Goal: Transaction & Acquisition: Purchase product/service

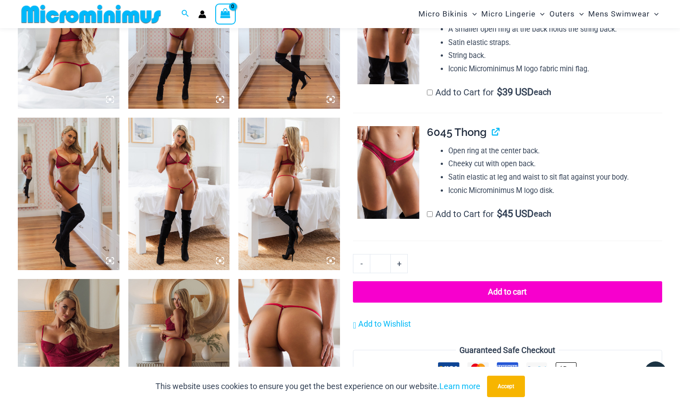
scroll to position [795, 0]
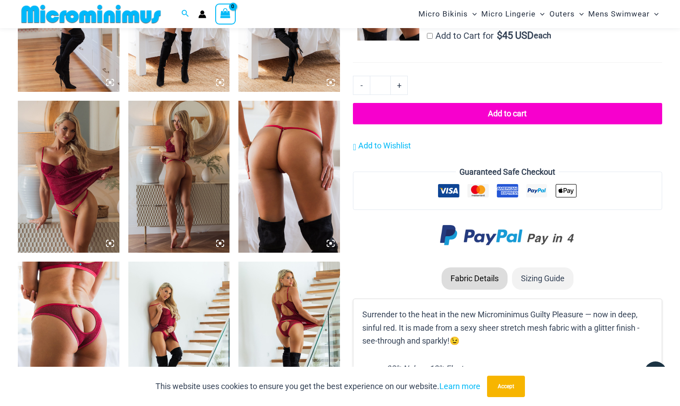
click at [73, 171] on img at bounding box center [69, 177] width 102 height 152
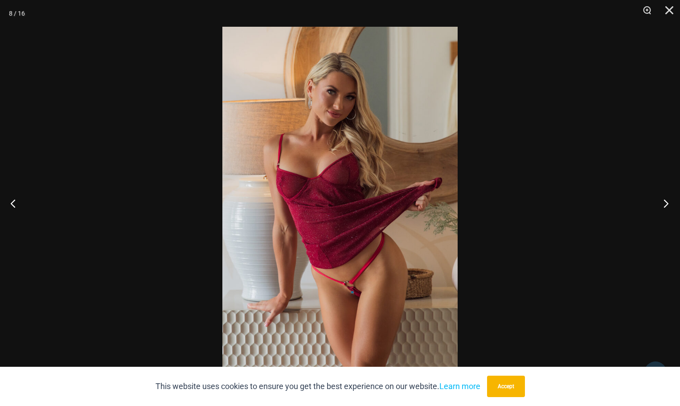
click at [663, 204] on button "Next" at bounding box center [662, 203] width 33 height 45
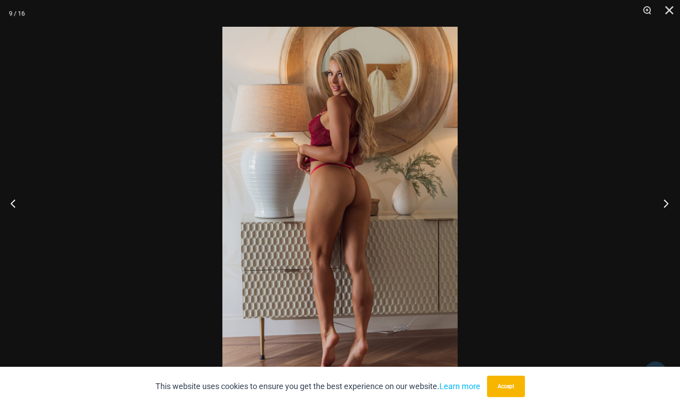
click at [663, 204] on button "Next" at bounding box center [662, 203] width 33 height 45
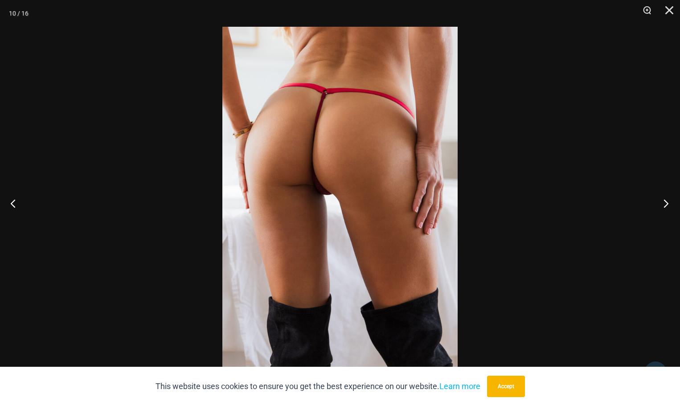
click at [664, 203] on button "Next" at bounding box center [662, 203] width 33 height 45
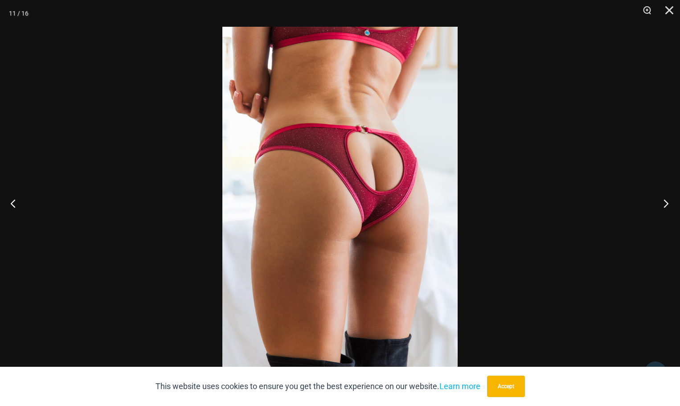
click at [664, 202] on button "Next" at bounding box center [662, 203] width 33 height 45
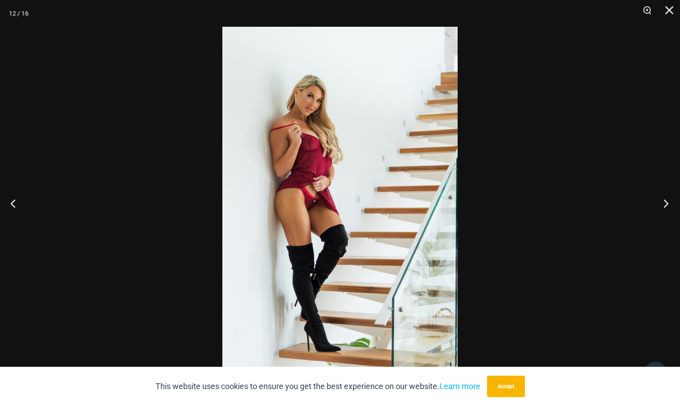
click at [665, 200] on button "Next" at bounding box center [662, 203] width 33 height 45
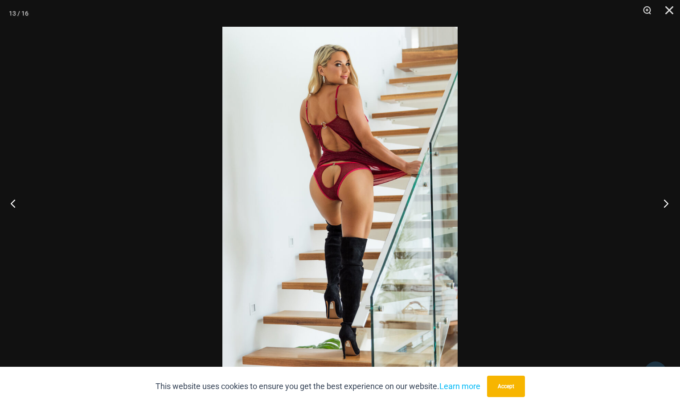
click at [665, 199] on button "Next" at bounding box center [662, 203] width 33 height 45
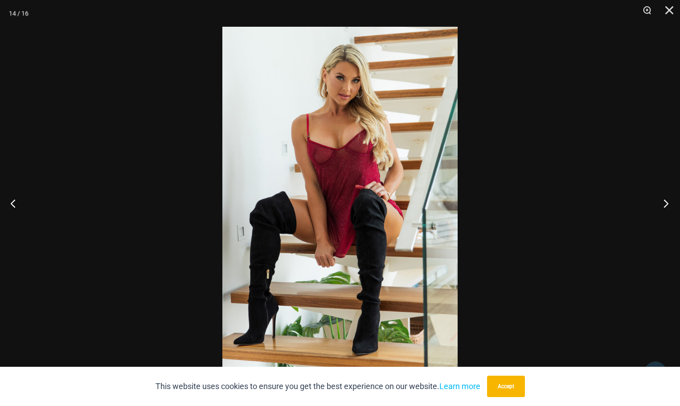
click at [665, 199] on button "Next" at bounding box center [662, 203] width 33 height 45
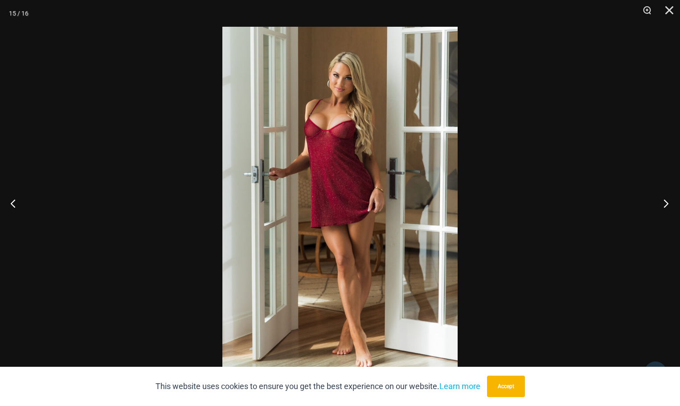
click at [665, 199] on button "Next" at bounding box center [662, 203] width 33 height 45
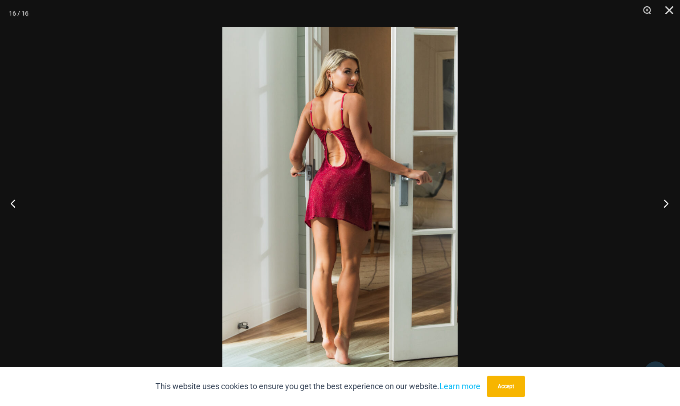
click at [665, 199] on button "Next" at bounding box center [662, 203] width 33 height 45
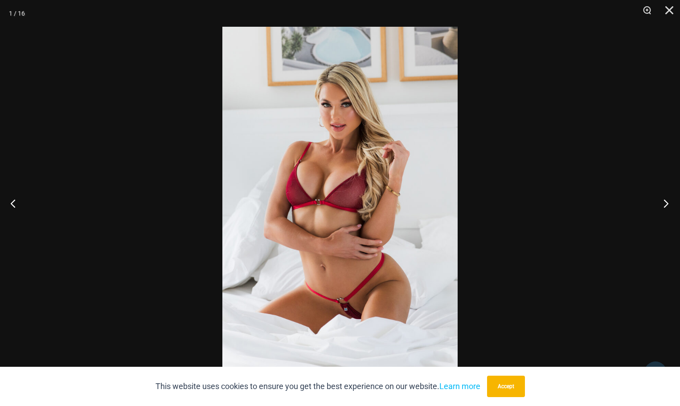
click at [665, 199] on button "Next" at bounding box center [662, 203] width 33 height 45
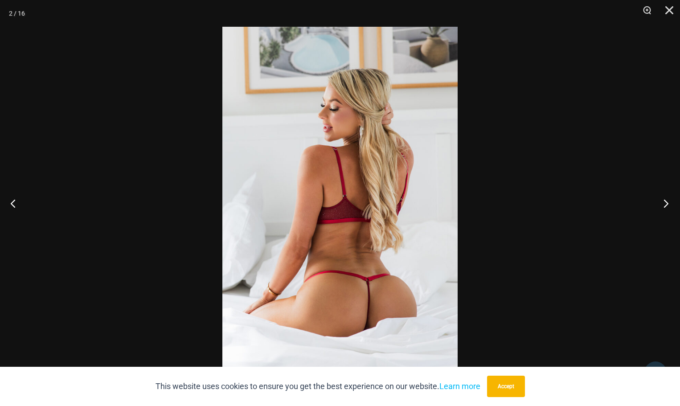
click at [665, 199] on button "Next" at bounding box center [662, 203] width 33 height 45
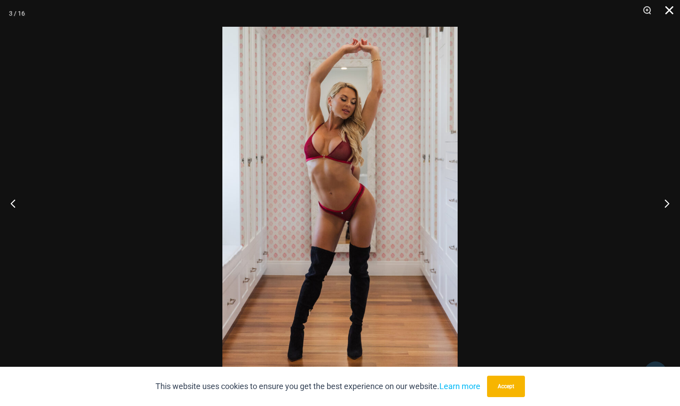
click at [669, 11] on button "Close" at bounding box center [666, 13] width 22 height 27
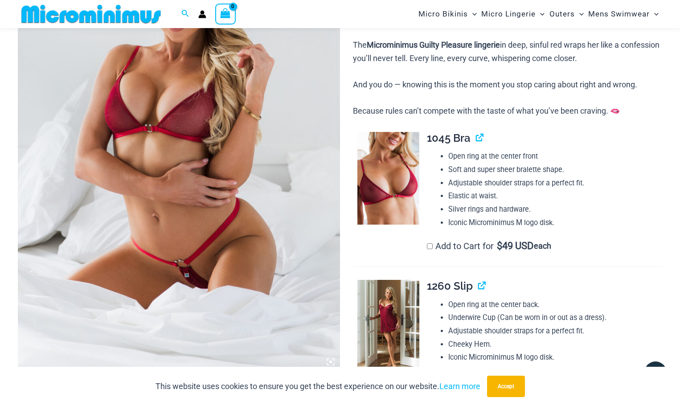
scroll to position [260, 0]
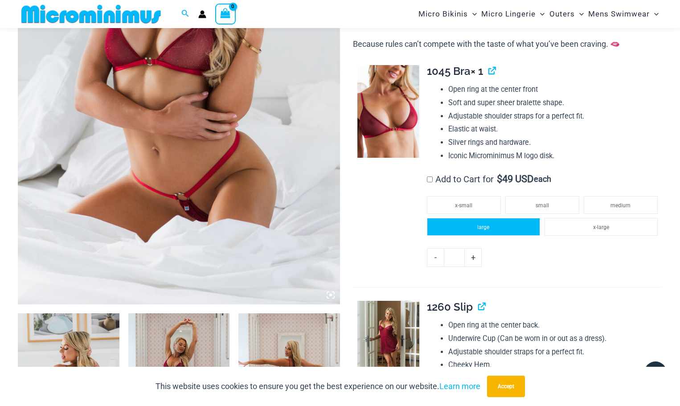
click at [509, 230] on li "large" at bounding box center [483, 227] width 113 height 18
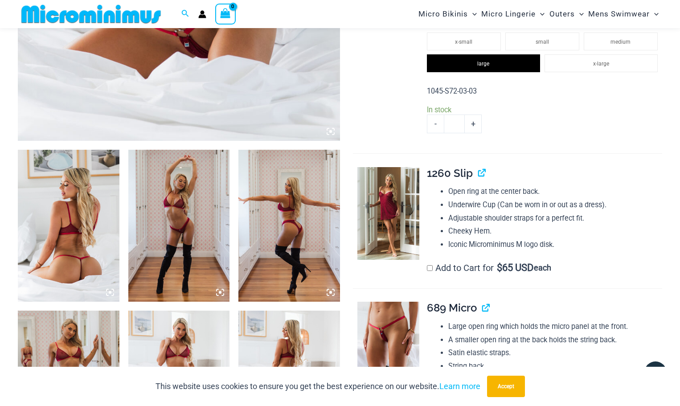
scroll to position [483, 0]
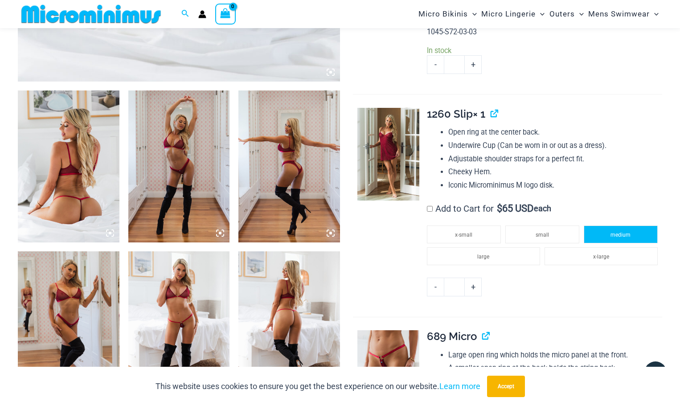
click at [616, 236] on span "medium" at bounding box center [620, 235] width 20 height 6
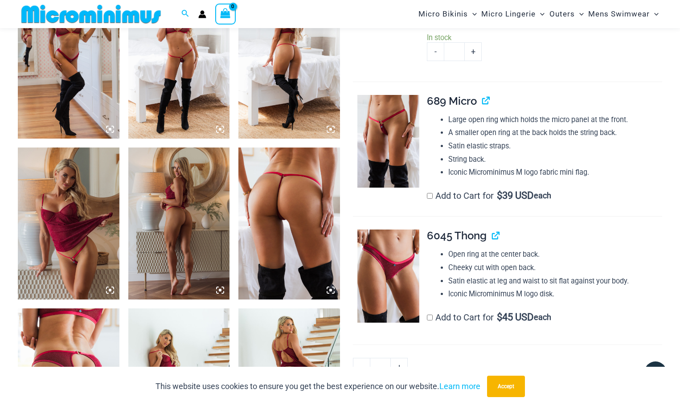
scroll to position [750, 0]
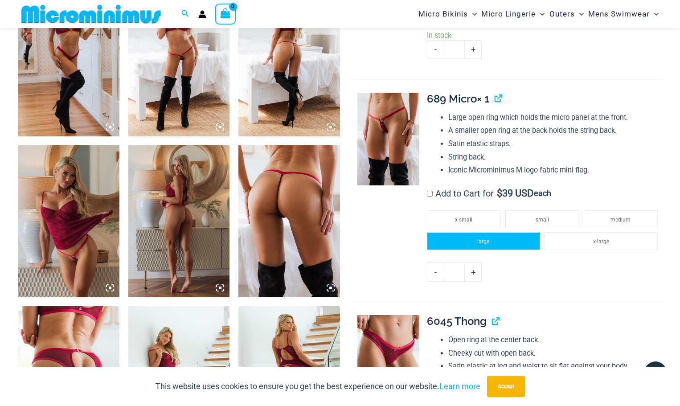
click at [507, 237] on li "large" at bounding box center [483, 241] width 113 height 18
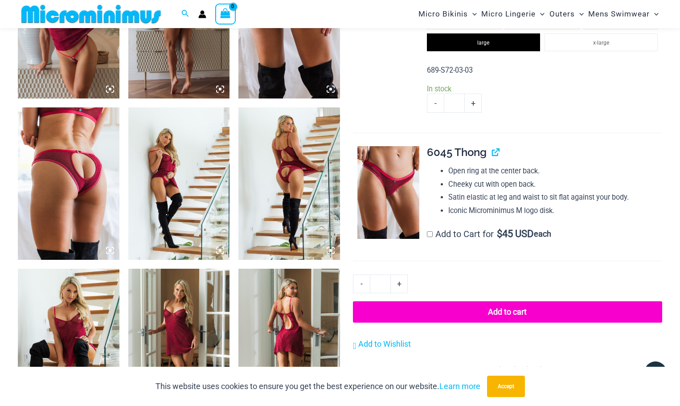
scroll to position [1062, 0]
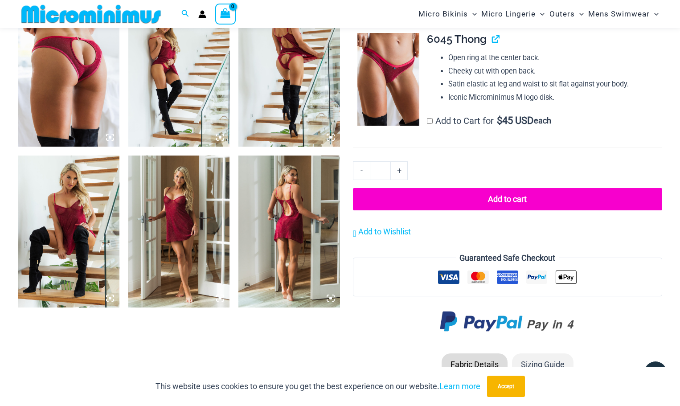
click at [511, 200] on button "Add to cart" at bounding box center [507, 199] width 309 height 22
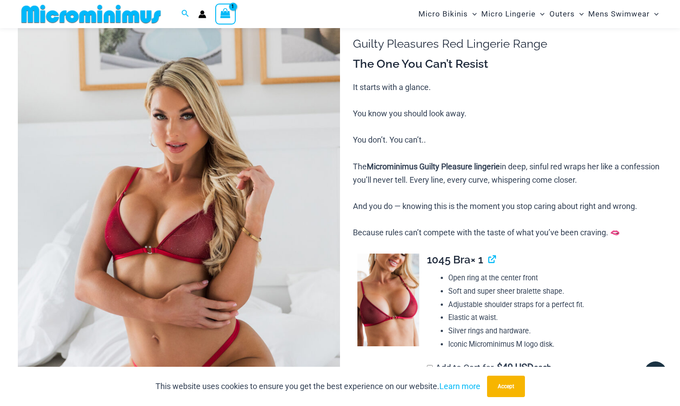
scroll to position [37, 0]
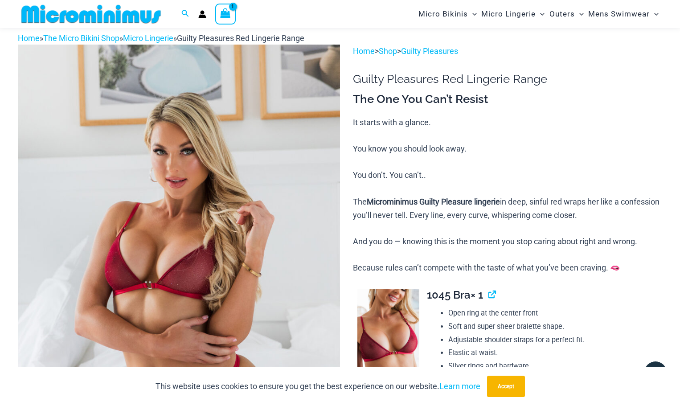
click at [111, 9] on img at bounding box center [91, 14] width 147 height 20
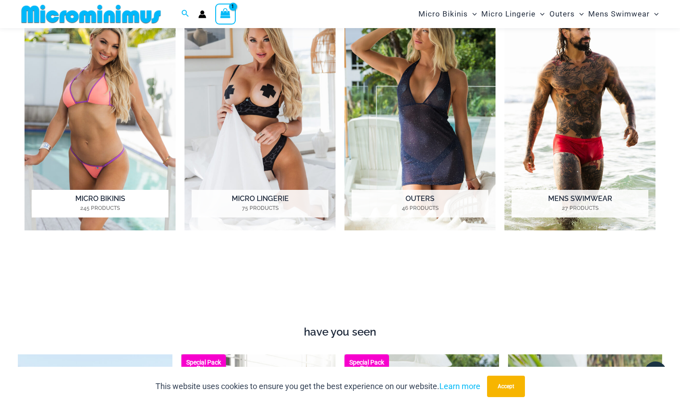
scroll to position [705, 0]
click at [112, 129] on img "Visit product category Micro Bikinis" at bounding box center [99, 113] width 151 height 233
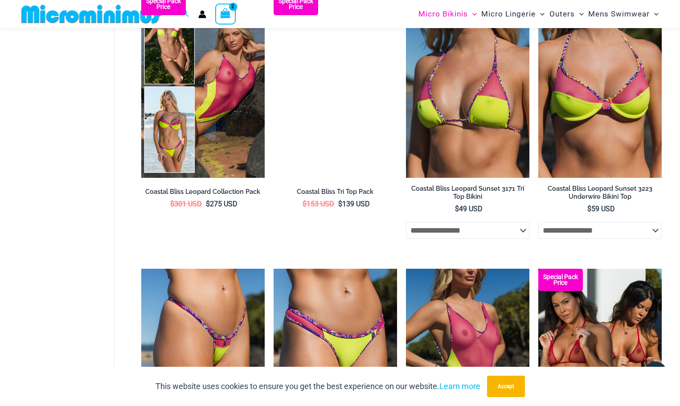
scroll to position [1506, 0]
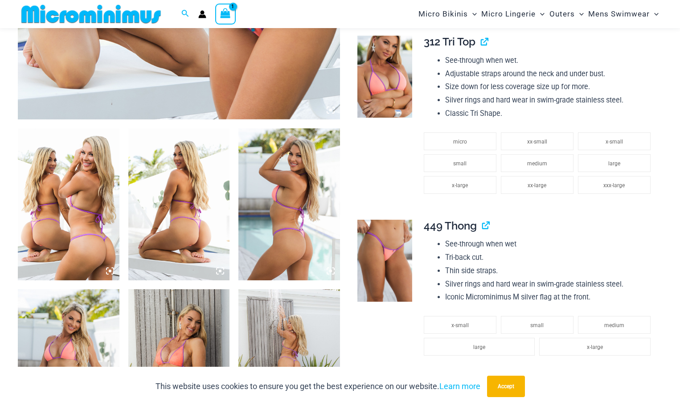
scroll to position [368, 0]
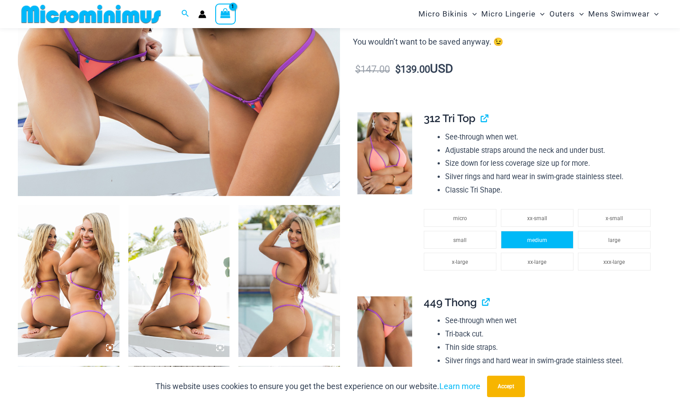
click at [540, 237] on span "medium" at bounding box center [537, 240] width 20 height 6
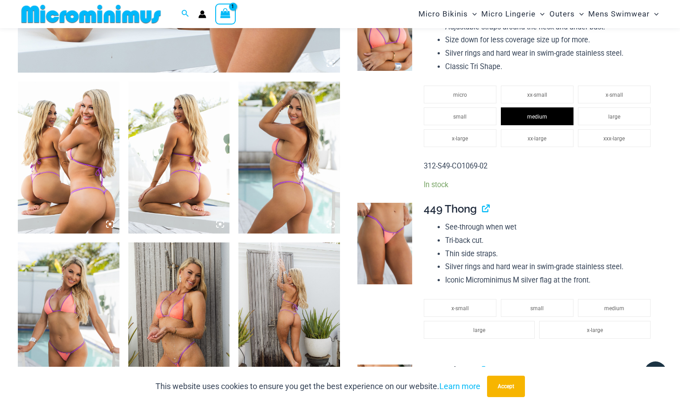
scroll to position [591, 0]
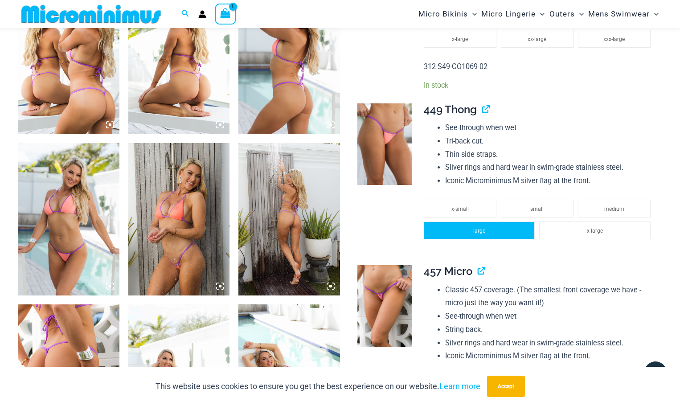
click at [489, 231] on li "large" at bounding box center [479, 230] width 111 height 18
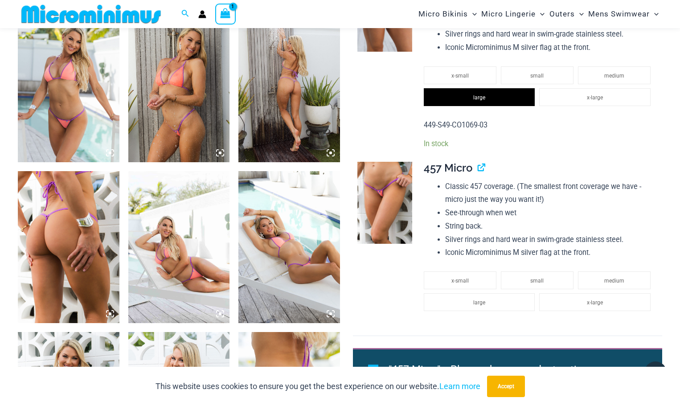
scroll to position [814, 0]
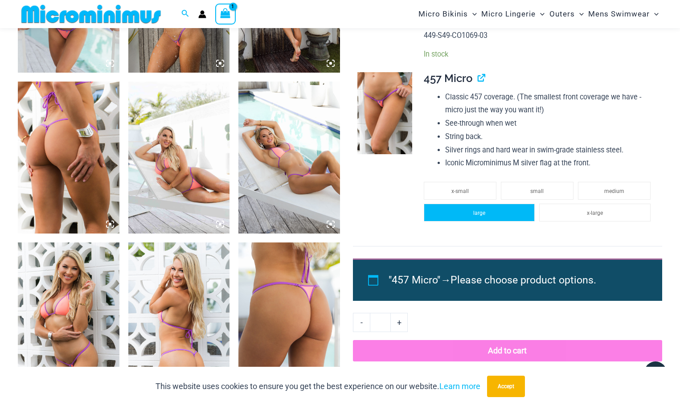
click at [477, 216] on span "large" at bounding box center [479, 213] width 12 height 6
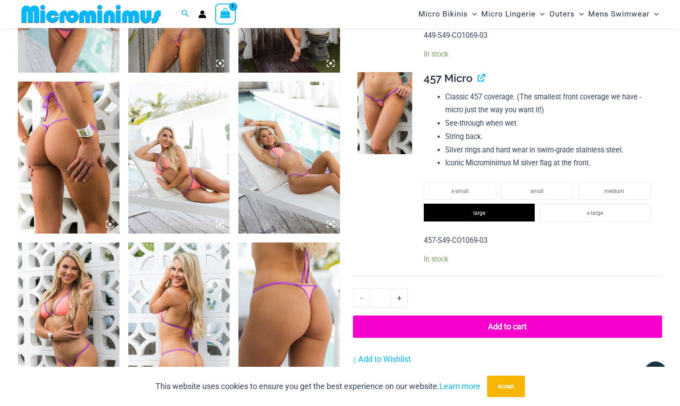
click at [491, 325] on button "Add to cart" at bounding box center [507, 326] width 309 height 22
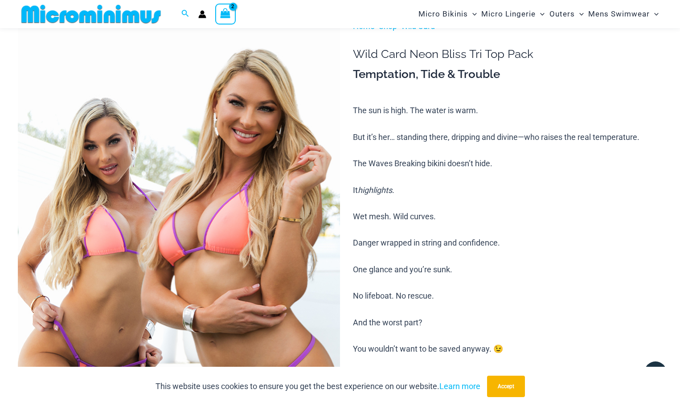
scroll to position [37, 0]
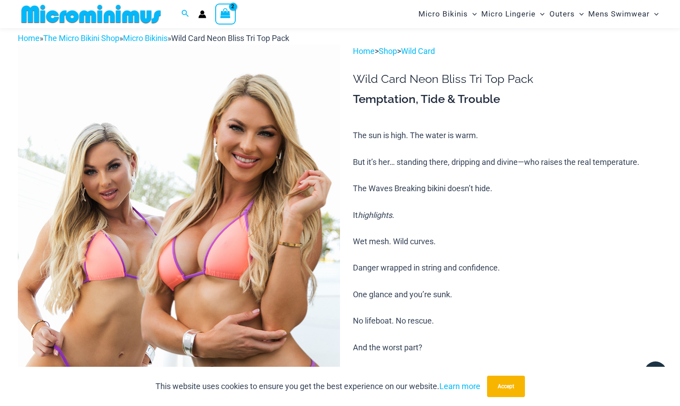
click at [200, 13] on icon "Account icon link" at bounding box center [202, 14] width 8 height 8
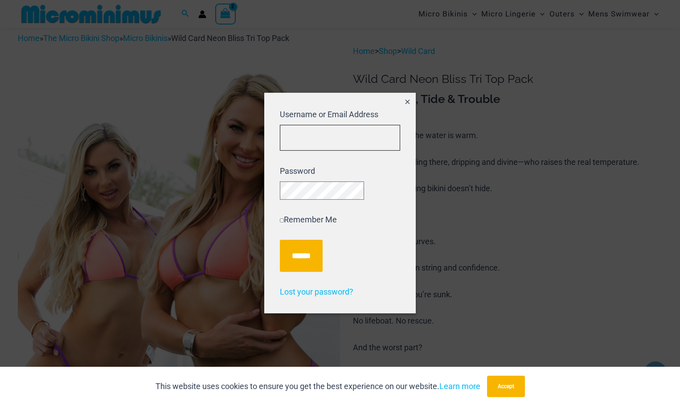
click at [319, 135] on input "Username or Email Address" at bounding box center [340, 138] width 120 height 26
type input "**********"
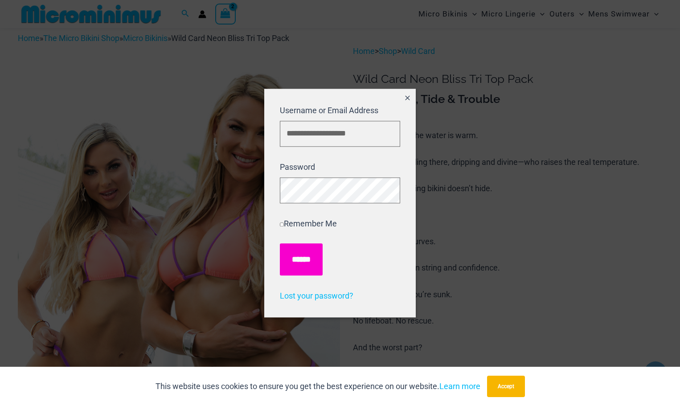
click at [298, 259] on input "******" at bounding box center [301, 260] width 43 height 32
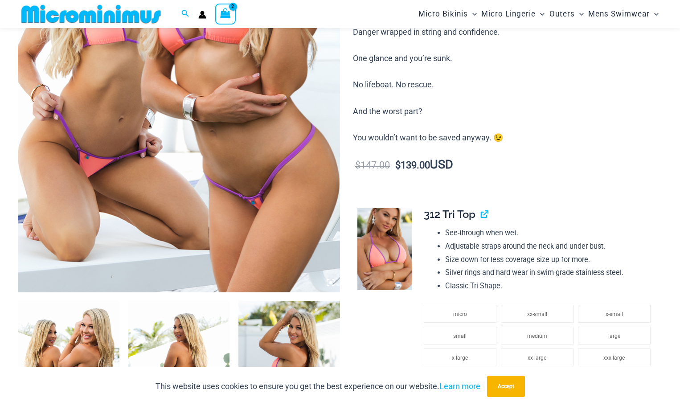
scroll to position [246, 0]
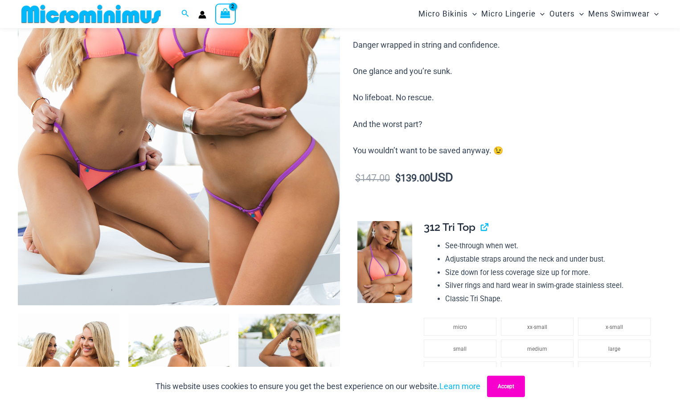
click at [506, 389] on button "Accept" at bounding box center [506, 385] width 38 height 21
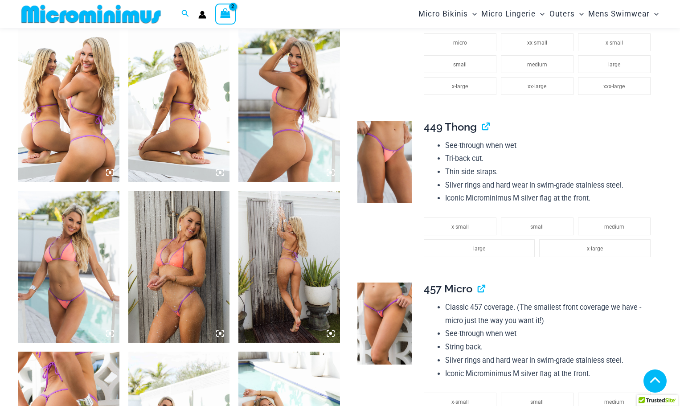
scroll to position [558, 0]
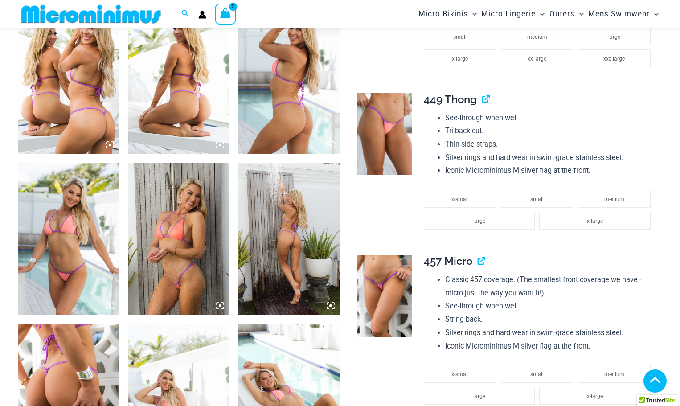
click at [199, 238] on img at bounding box center [179, 239] width 102 height 152
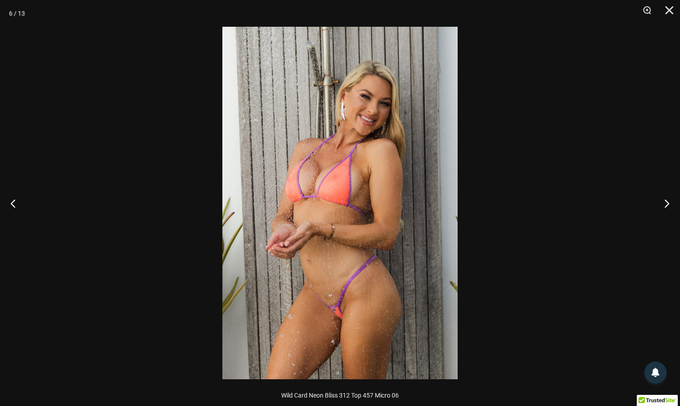
click at [351, 173] on img at bounding box center [339, 203] width 235 height 352
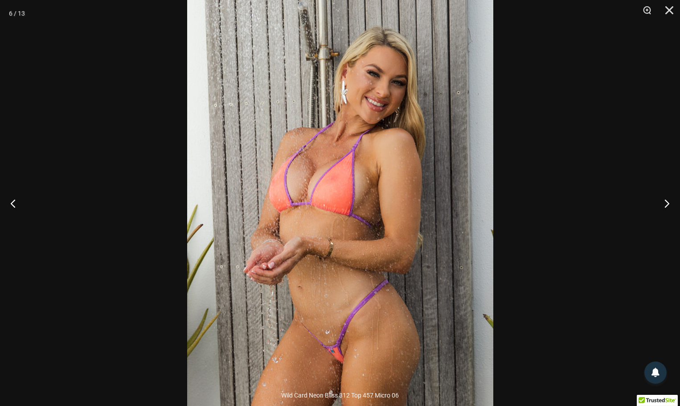
click at [351, 173] on img at bounding box center [340, 212] width 306 height 459
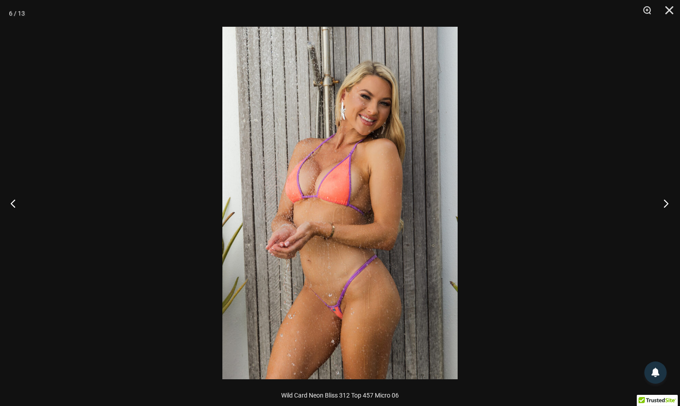
click at [667, 204] on button "Next" at bounding box center [662, 203] width 33 height 45
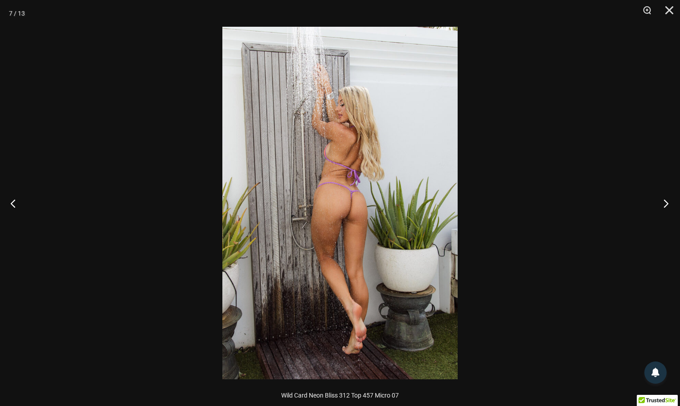
click at [667, 204] on button "Next" at bounding box center [662, 203] width 33 height 45
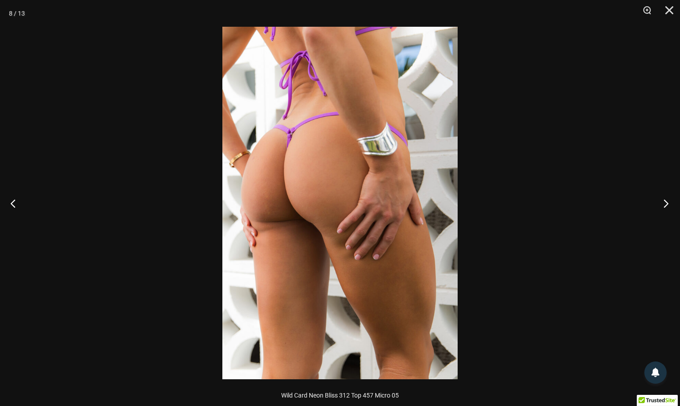
click at [667, 204] on button "Next" at bounding box center [662, 203] width 33 height 45
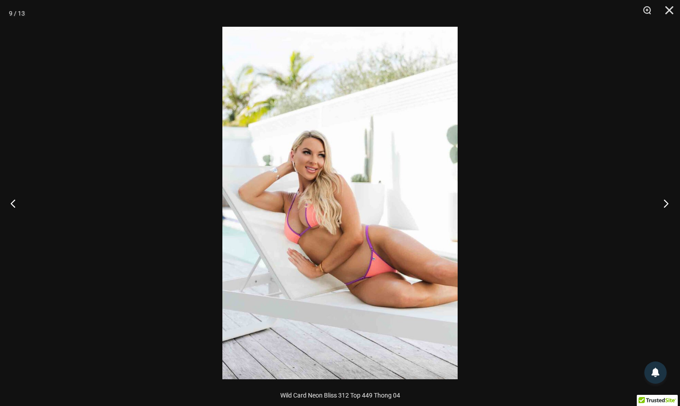
click at [667, 204] on button "Next" at bounding box center [662, 203] width 33 height 45
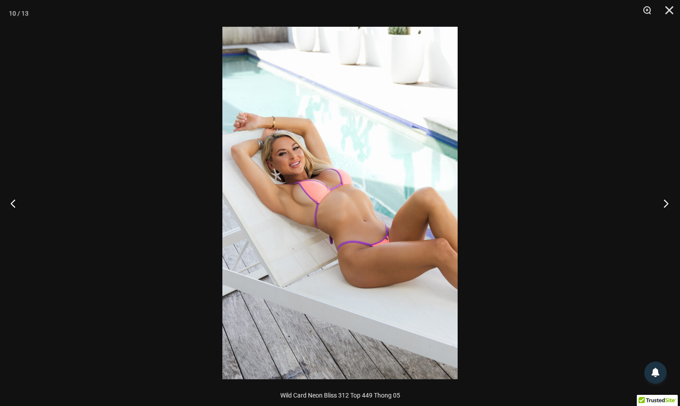
click at [667, 204] on button "Next" at bounding box center [662, 203] width 33 height 45
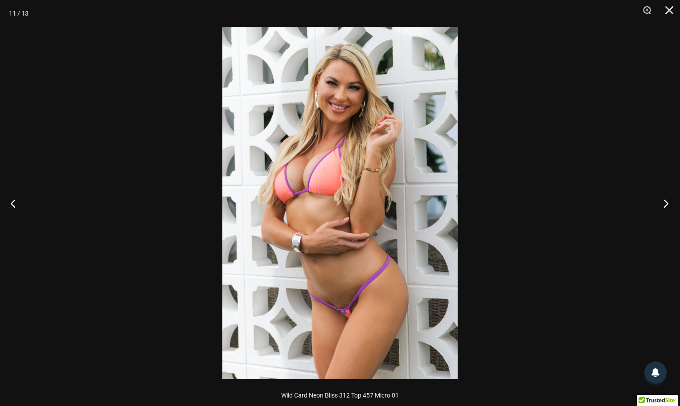
click at [667, 204] on button "Next" at bounding box center [662, 203] width 33 height 45
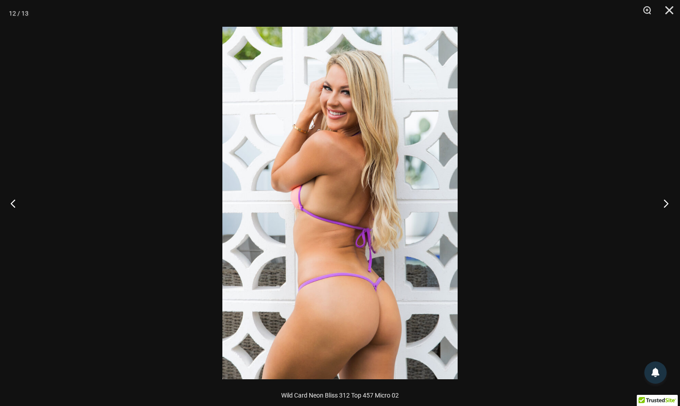
click at [667, 204] on button "Next" at bounding box center [662, 203] width 33 height 45
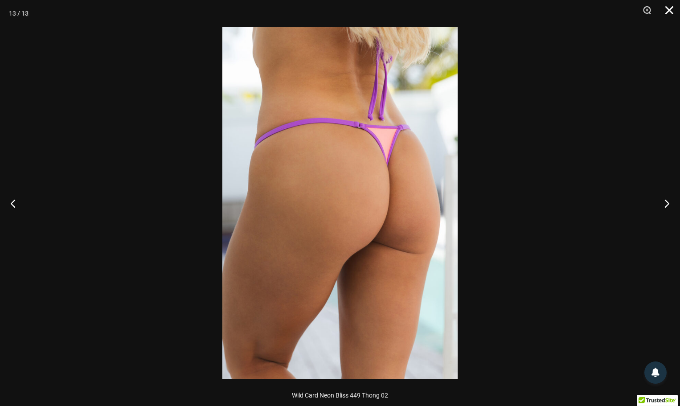
click at [665, 11] on button "Close" at bounding box center [666, 13] width 22 height 27
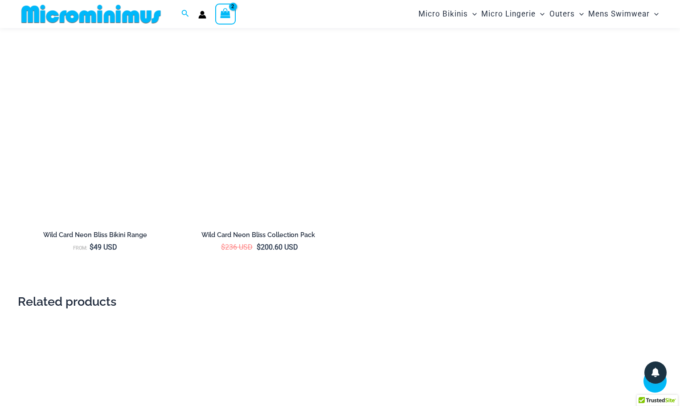
scroll to position [1494, 0]
